Goal: Task Accomplishment & Management: Use online tool/utility

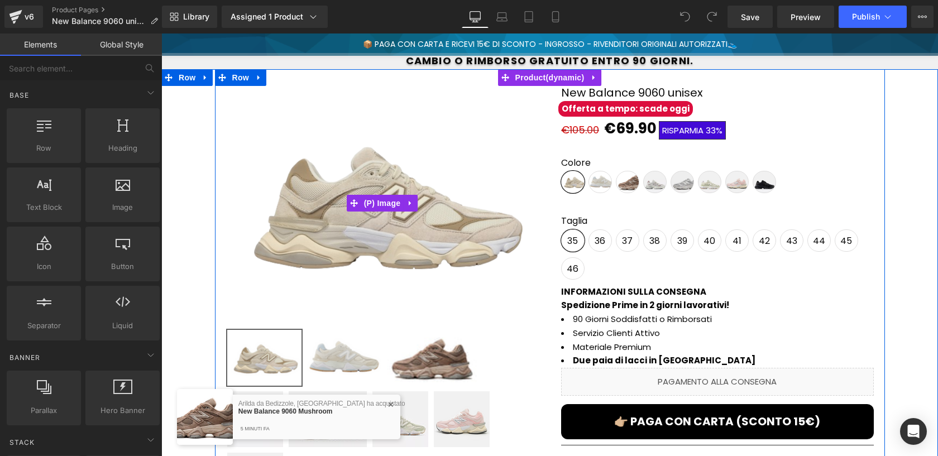
scroll to position [88, 0]
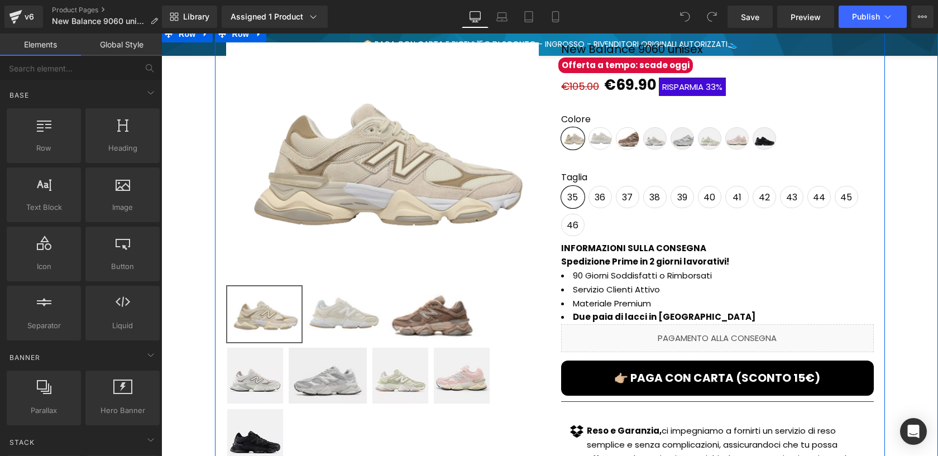
click at [625, 260] on strong "Spedizione Prime in 2 giorni lavorativi!" at bounding box center [645, 262] width 168 height 12
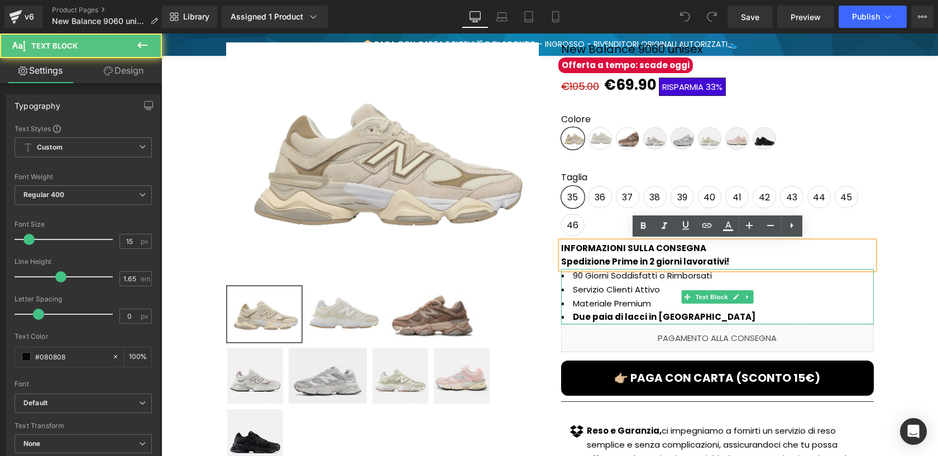
click at [606, 281] on li "90 Giorni Soddisfatti o Rimborsati" at bounding box center [717, 276] width 313 height 14
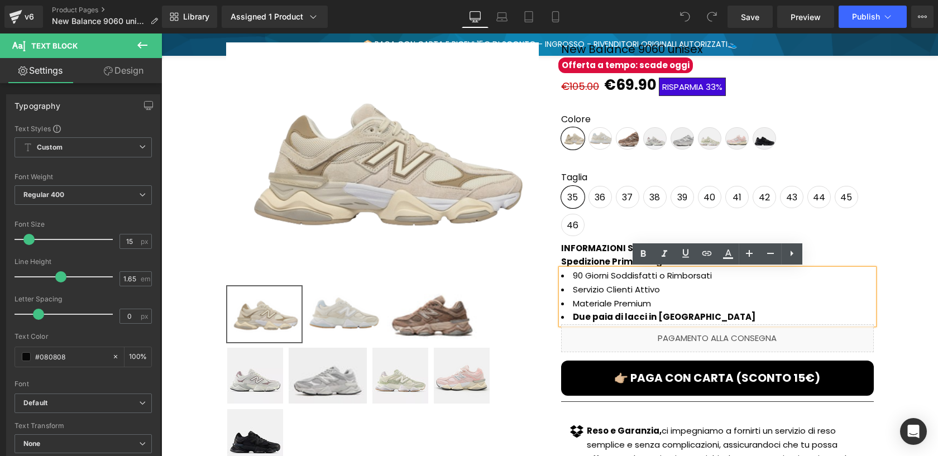
click at [657, 288] on li "Servizio Clienti Attivo" at bounding box center [717, 290] width 313 height 14
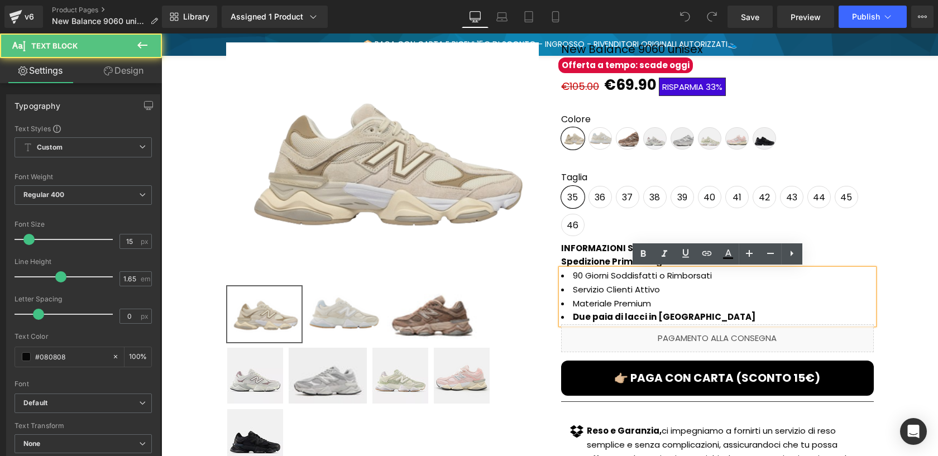
click at [628, 308] on li "Materiale Premium" at bounding box center [717, 304] width 313 height 14
click at [608, 297] on li "Materiale Premium" at bounding box center [717, 304] width 313 height 14
click at [613, 300] on li "Materiale Premium" at bounding box center [717, 304] width 313 height 14
click at [657, 303] on li "Materiale Premium" at bounding box center [717, 304] width 313 height 14
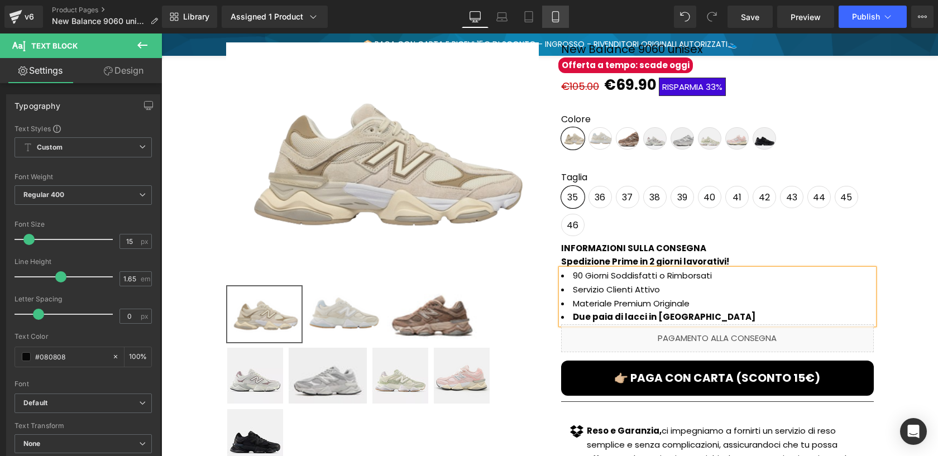
click at [556, 19] on icon at bounding box center [555, 16] width 11 height 11
type input "100"
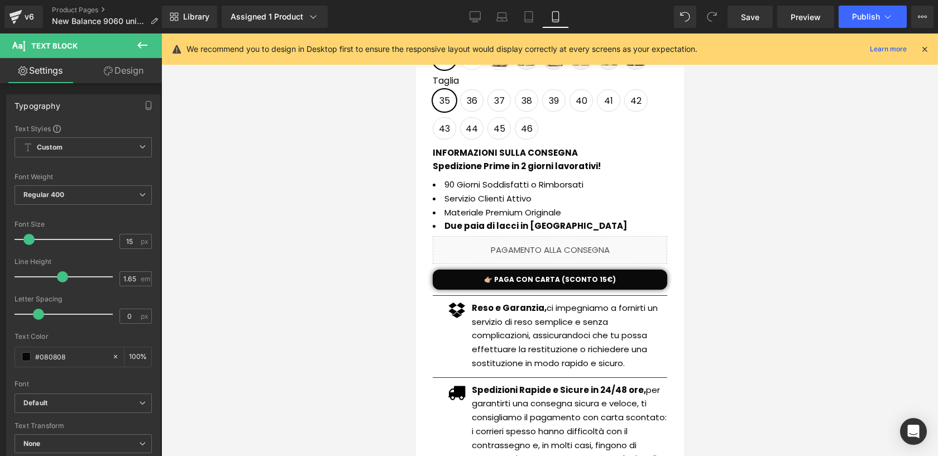
scroll to position [364, 0]
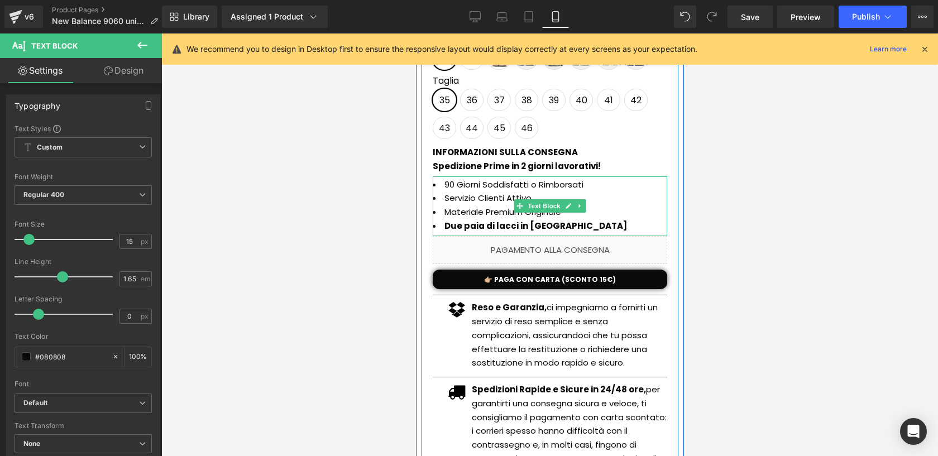
click at [560, 214] on li "Materiale Premium Originale" at bounding box center [549, 212] width 235 height 14
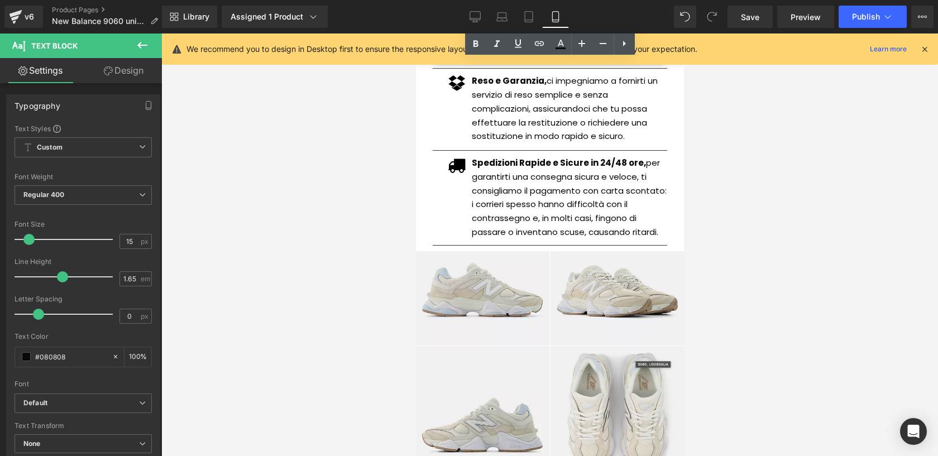
scroll to position [551, 0]
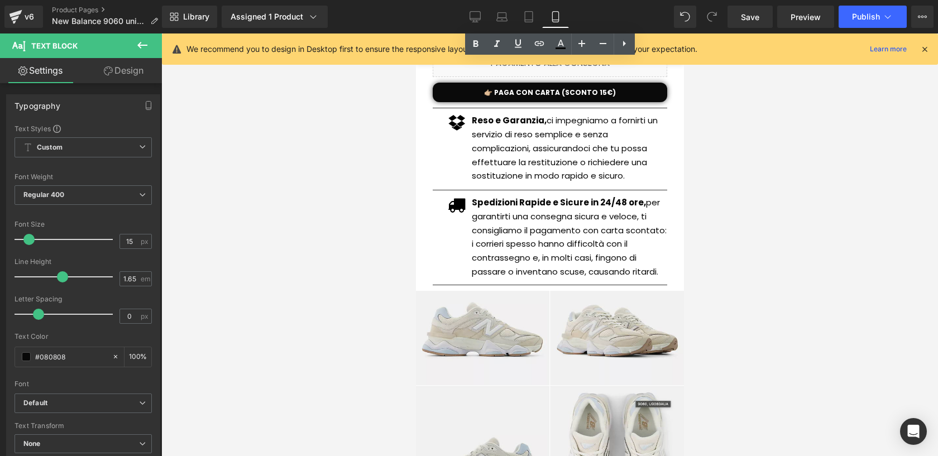
click at [587, 198] on div "Icon Spedizioni Rapide e Sicure in 24/48 ore, per garantirti una consegna sicur…" at bounding box center [549, 237] width 235 height 83
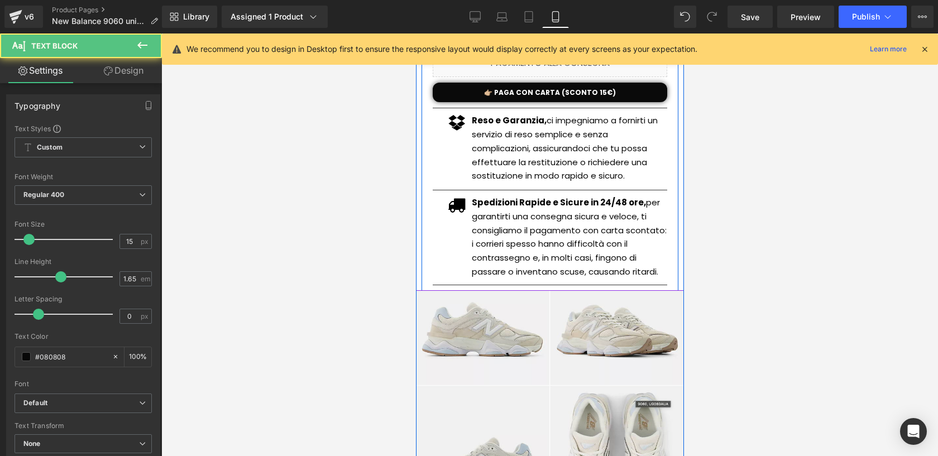
click at [589, 175] on p "Reso e Garanzia, ci impegniamo a fornirti un servizio di reso semplice e senza …" at bounding box center [568, 148] width 195 height 69
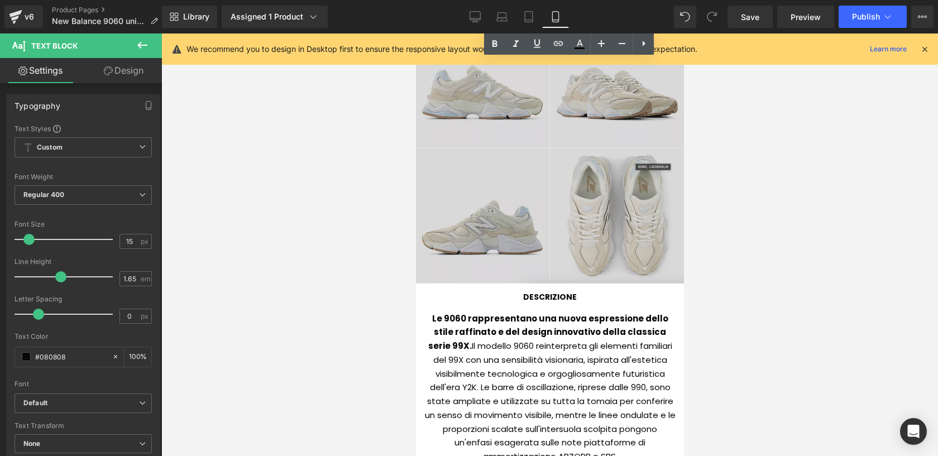
click at [590, 193] on img at bounding box center [549, 169] width 268 height 230
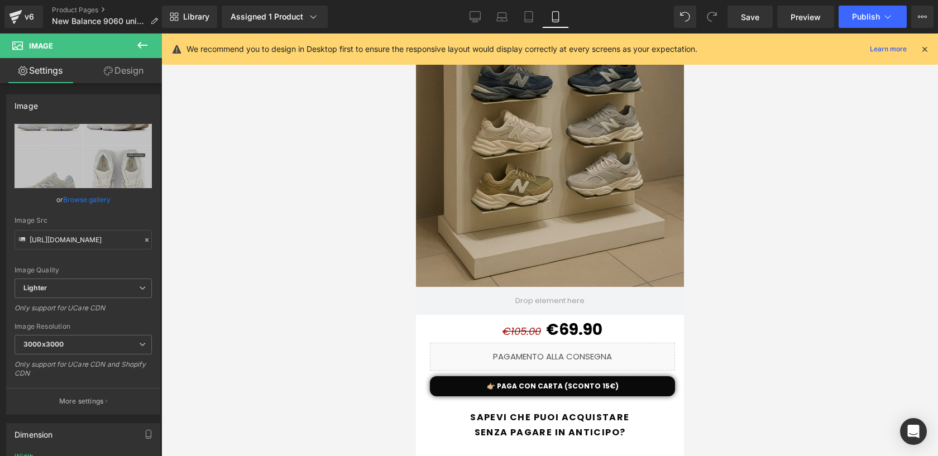
scroll to position [1582, 0]
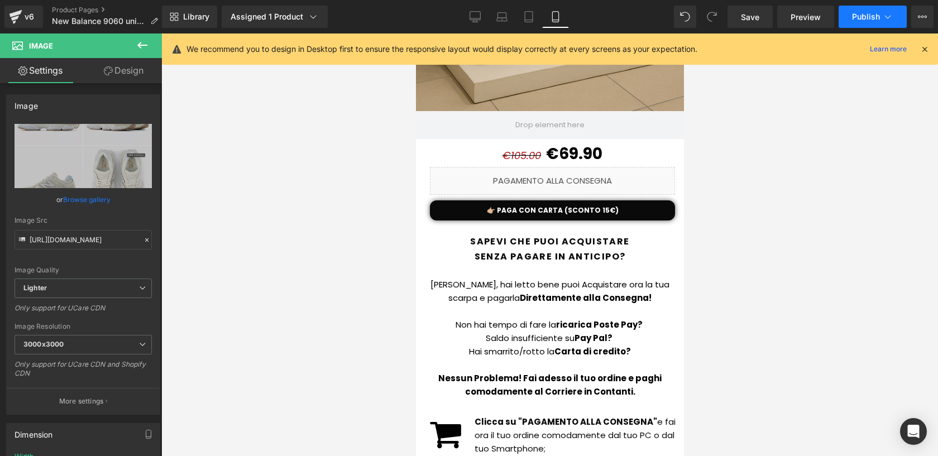
click at [876, 17] on span "Publish" at bounding box center [866, 16] width 28 height 9
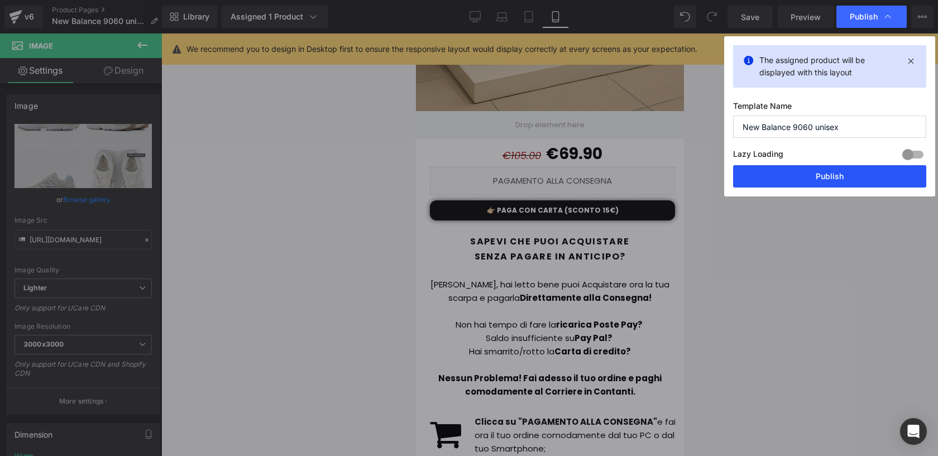
click at [816, 166] on button "Publish" at bounding box center [829, 176] width 193 height 22
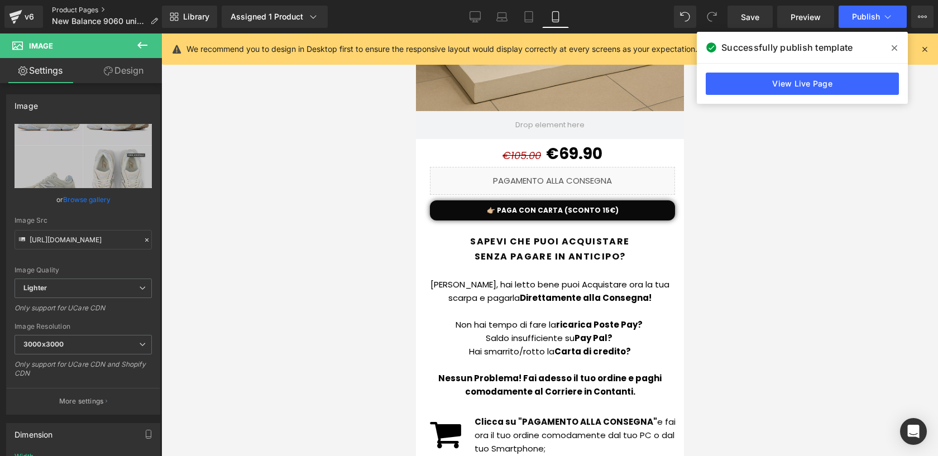
click at [76, 8] on link "Product Pages" at bounding box center [109, 10] width 115 height 9
